Goal: Find specific page/section: Find specific page/section

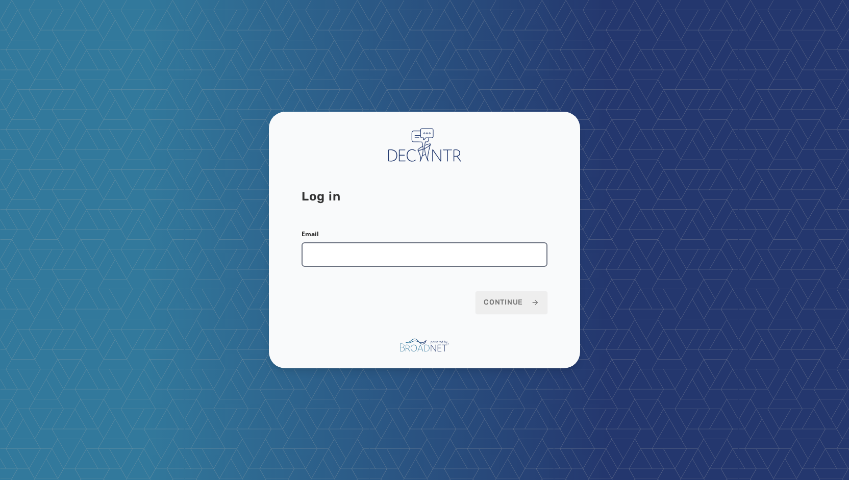
drag, startPoint x: 367, startPoint y: 258, endPoint x: 373, endPoint y: 262, distance: 7.4
click at [367, 258] on input "Email" at bounding box center [424, 254] width 246 height 24
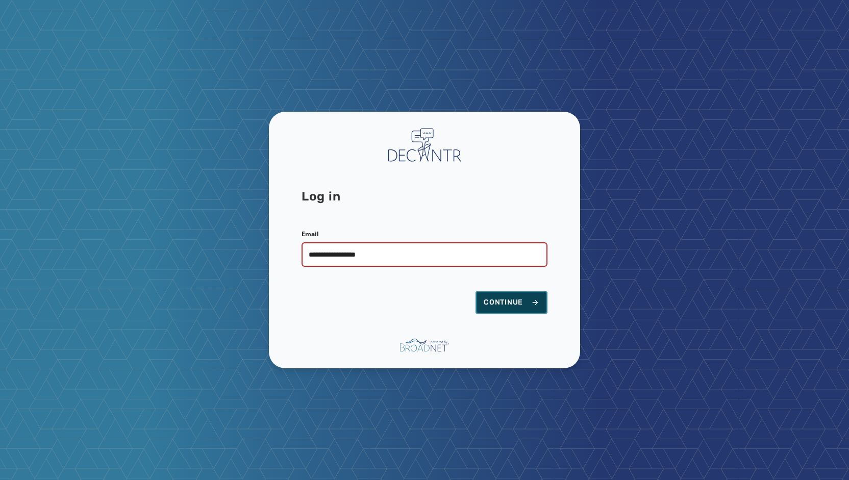
click at [502, 302] on span "Continue" at bounding box center [511, 302] width 56 height 10
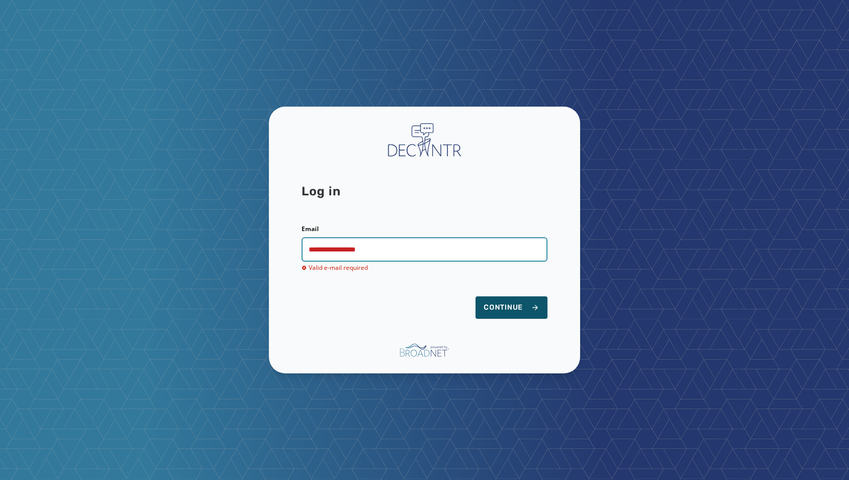
click at [389, 247] on input "**********" at bounding box center [424, 249] width 246 height 24
type input "**********"
click at [514, 304] on span "Continue" at bounding box center [511, 307] width 56 height 10
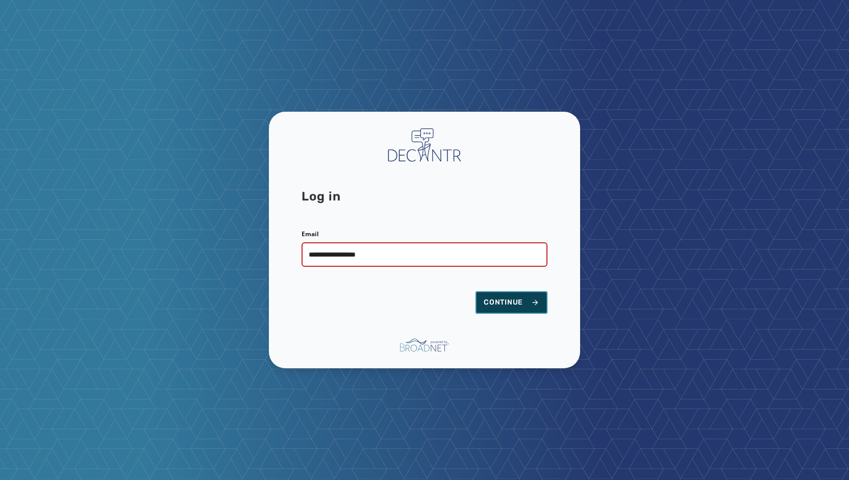
click at [509, 301] on span "Continue" at bounding box center [511, 302] width 56 height 10
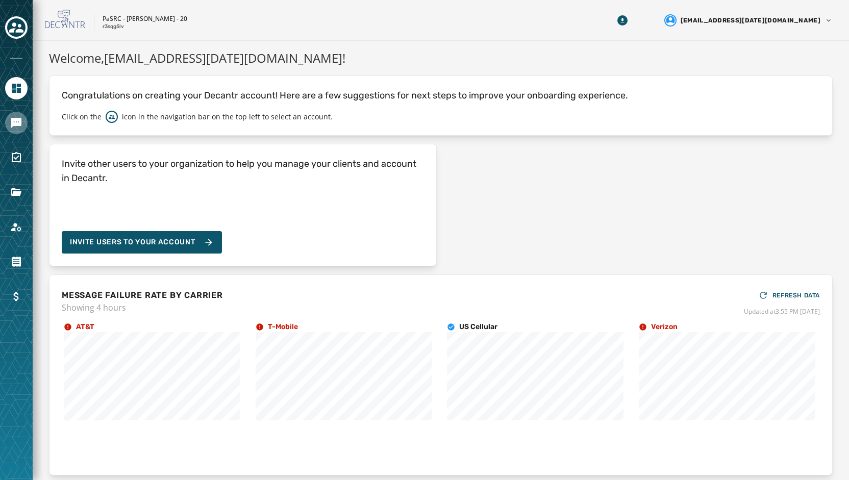
click at [14, 131] on link "Navigate to Messaging" at bounding box center [16, 123] width 22 height 22
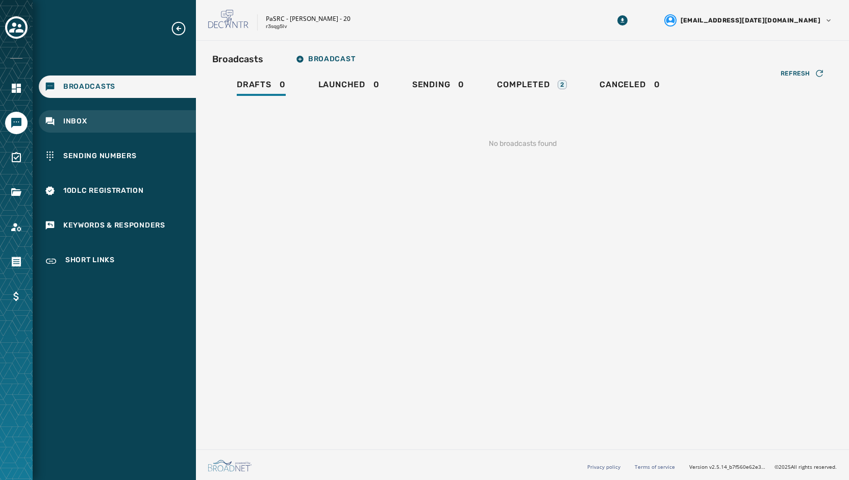
click at [69, 113] on div "Inbox" at bounding box center [117, 121] width 157 height 22
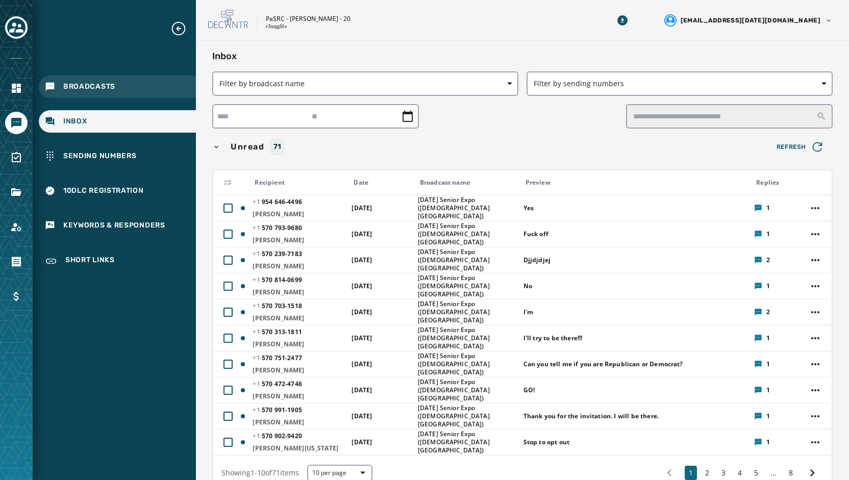
click at [103, 85] on span "Broadcasts" at bounding box center [89, 87] width 52 height 10
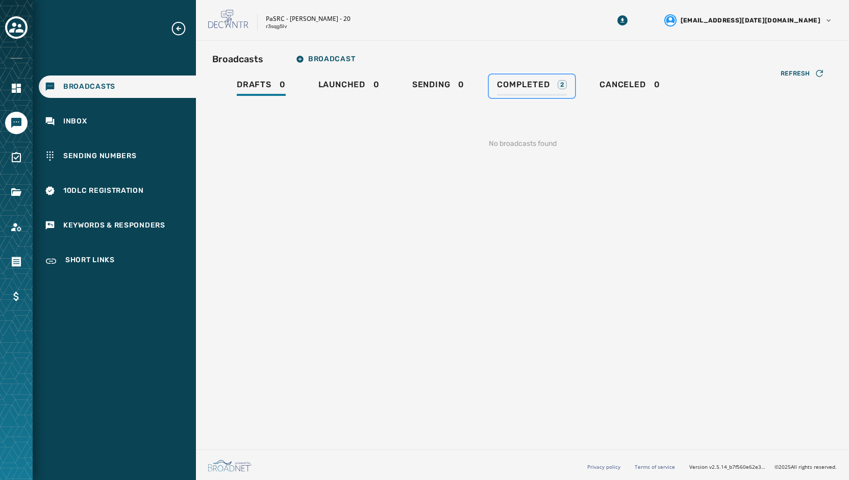
click at [513, 82] on span "Completed" at bounding box center [523, 85] width 53 height 10
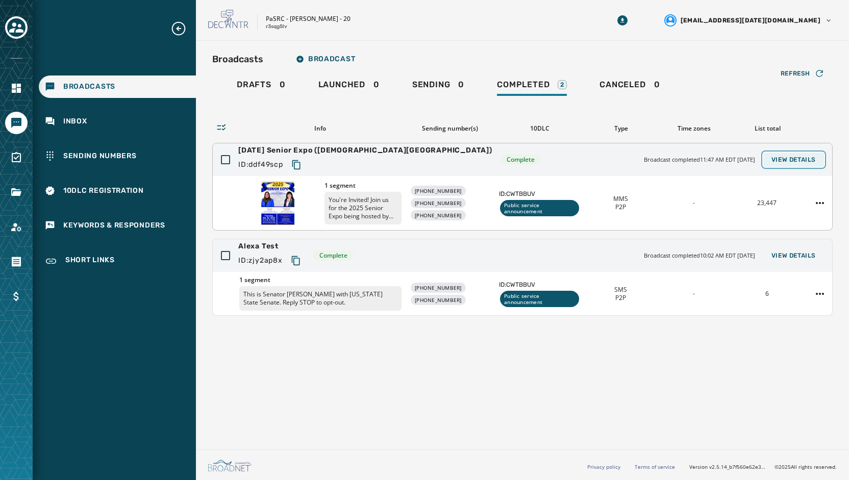
click at [781, 162] on span "View Details" at bounding box center [793, 160] width 44 height 8
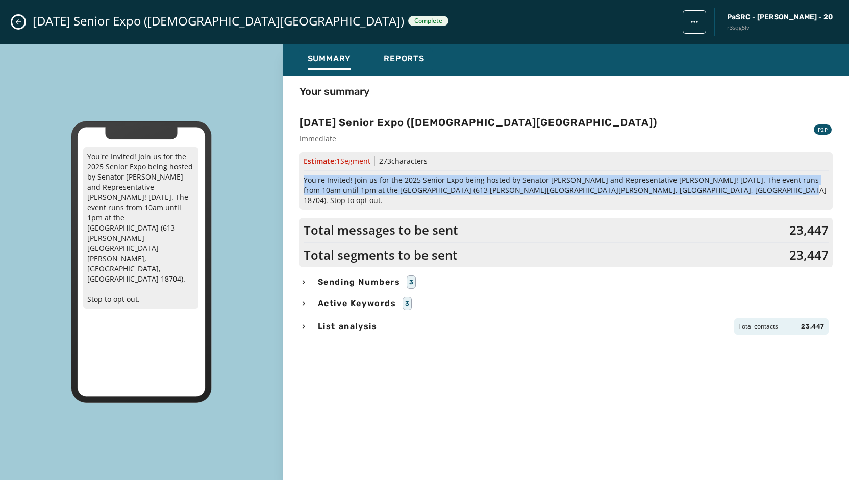
drag, startPoint x: 304, startPoint y: 181, endPoint x: 740, endPoint y: 193, distance: 435.7
click at [740, 193] on span "You're Invited! Join us for the 2025 Senior Expo being hosted by Senator [PERSO…" at bounding box center [565, 190] width 525 height 31
copy span "You're Invited! Join us for the 2025 Senior Expo being hosted by Senator [PERSO…"
